Goal: Navigation & Orientation: Find specific page/section

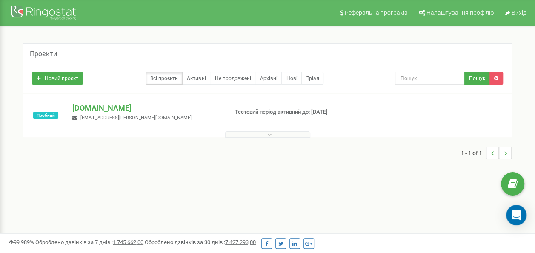
click at [273, 137] on button at bounding box center [267, 134] width 85 height 6
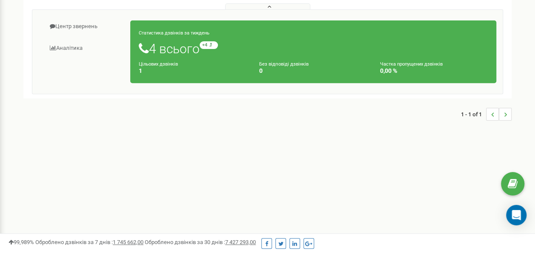
scroll to position [85, 0]
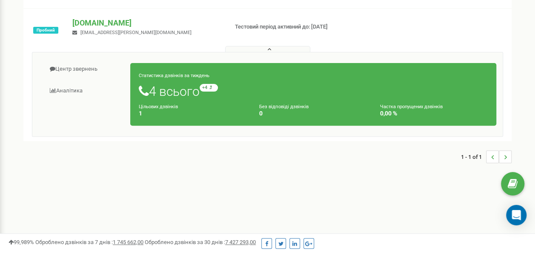
click at [504, 157] on icon "..." at bounding box center [505, 157] width 3 height 13
click at [498, 157] on li "..." at bounding box center [492, 156] width 13 height 13
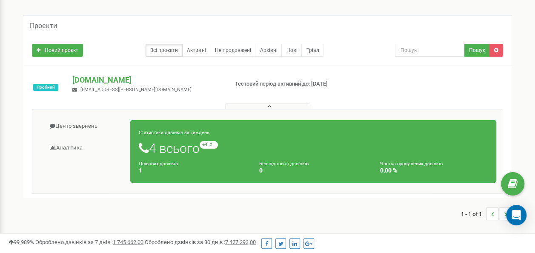
scroll to position [0, 0]
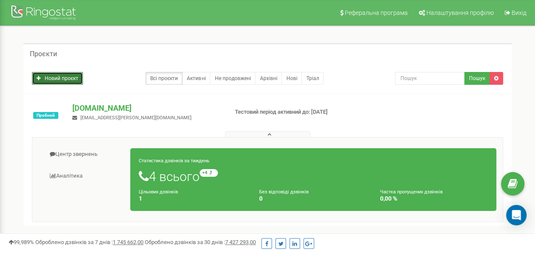
click at [71, 81] on link "Новий проєкт" at bounding box center [57, 78] width 51 height 13
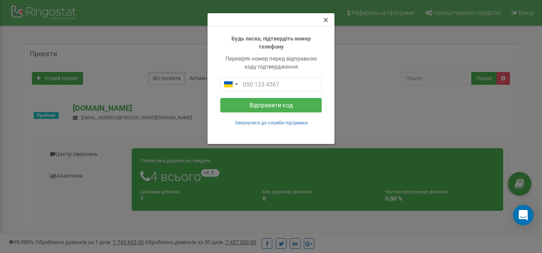
click at [328, 18] on span "×" at bounding box center [325, 20] width 5 height 10
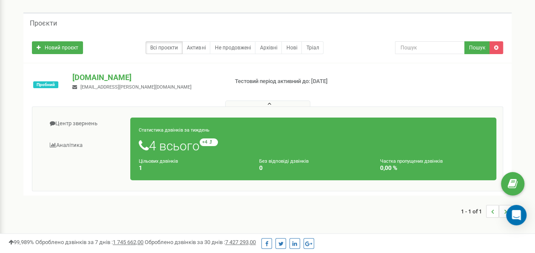
scroll to position [43, 0]
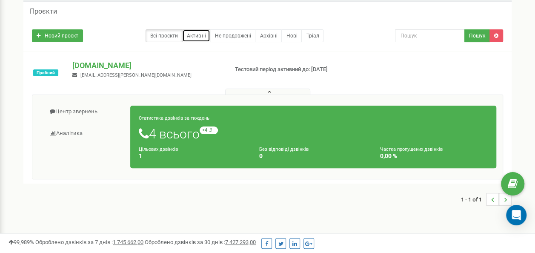
click at [192, 37] on link "Активні" at bounding box center [196, 35] width 28 height 13
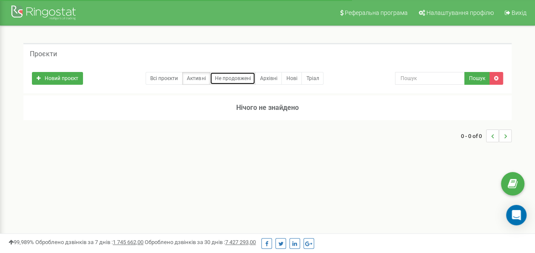
click at [236, 76] on link "Не продовжені" at bounding box center [233, 78] width 46 height 13
click at [272, 82] on link "Архівні" at bounding box center [268, 78] width 27 height 13
click at [295, 80] on link "Нові" at bounding box center [292, 78] width 20 height 13
click at [318, 83] on link "Тріал" at bounding box center [313, 78] width 22 height 13
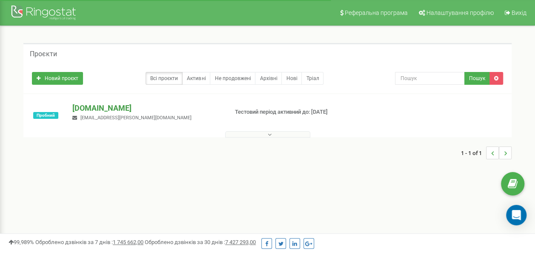
click at [75, 106] on p "[DOMAIN_NAME]" at bounding box center [146, 108] width 149 height 11
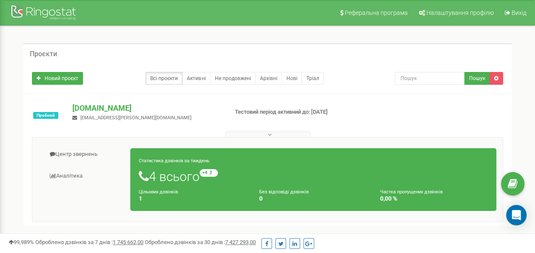
click at [434, 120] on div "Пробний [DOMAIN_NAME] [EMAIL_ADDRESS][PERSON_NAME][DOMAIN_NAME] Тестовий період…" at bounding box center [268, 120] width 484 height 34
click at [369, 226] on div "Проєкти Новий проєкт Всі проєкти Активні Не продовжені Архівні [GEOGRAPHIC_DATA…" at bounding box center [267, 150] width 501 height 214
click at [495, 94] on div "Пробний [DOMAIN_NAME] [EMAIL_ADDRESS][PERSON_NAME][DOMAIN_NAME] Тестовий період…" at bounding box center [267, 160] width 489 height 132
click at [109, 212] on div "Центр звернень Аналiтика Статистика дзвінків за тиждень 4 всього +4 відносно ми…" at bounding box center [268, 179] width 472 height 85
click at [77, 214] on div "Центр звернень Аналiтика Статистика дзвінків за тиждень 4 всього +4 відносно ми…" at bounding box center [268, 179] width 472 height 85
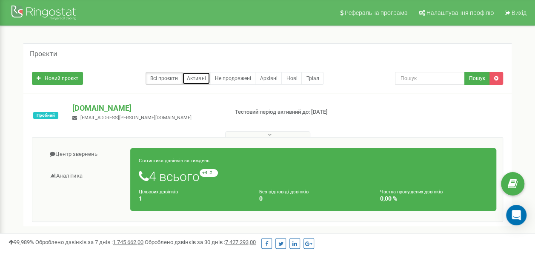
click at [200, 78] on link "Активні" at bounding box center [196, 78] width 28 height 13
